Goal: Information Seeking & Learning: Learn about a topic

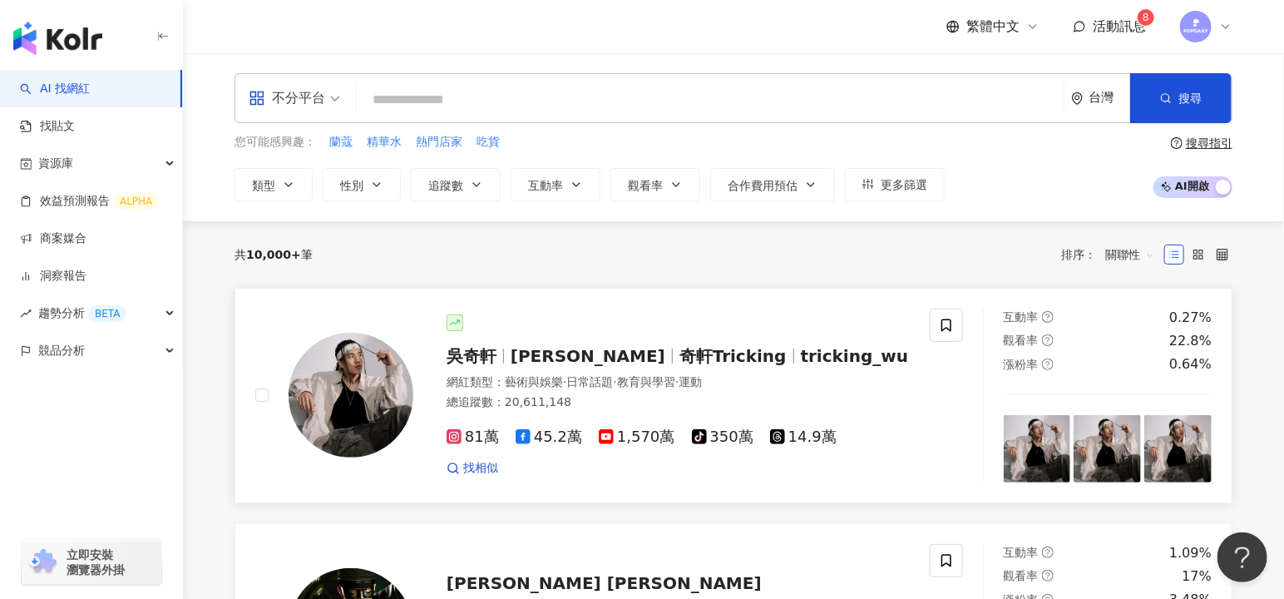
click at [698, 355] on span "奇軒Tricking" at bounding box center [732, 356] width 107 height 20
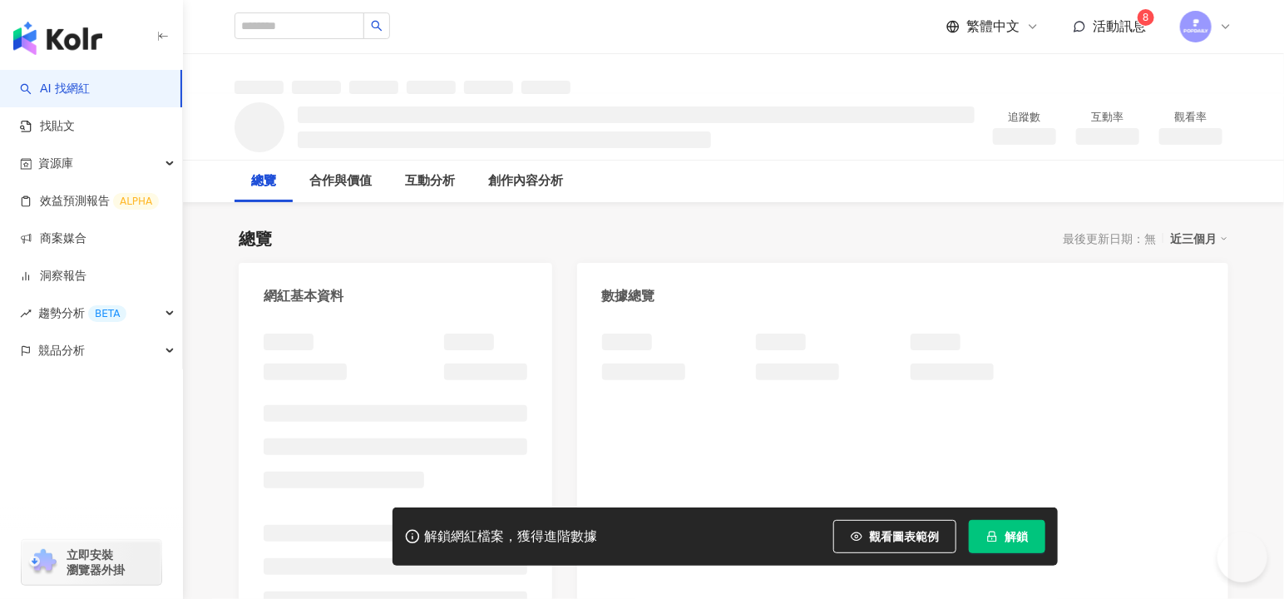
click at [1004, 543] on button "解鎖" at bounding box center [1007, 536] width 76 height 33
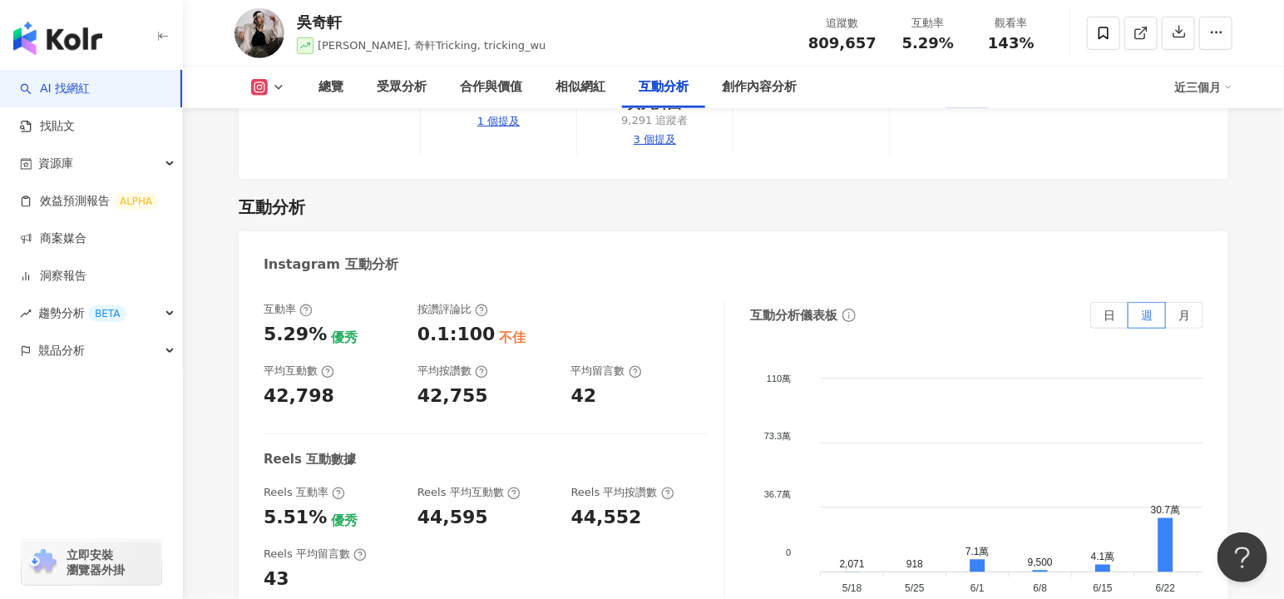
scroll to position [3364, 0]
